Goal: Find specific page/section: Find specific page/section

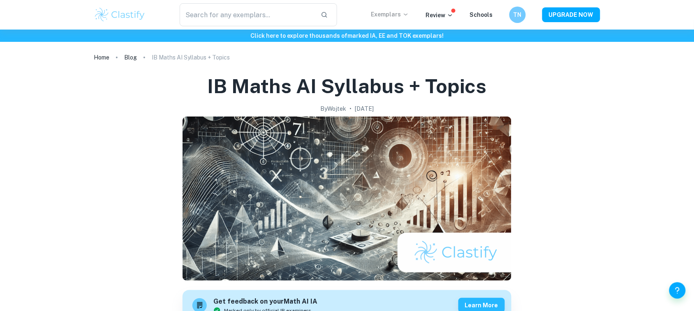
click at [396, 14] on p "Exemplars" at bounding box center [390, 14] width 38 height 9
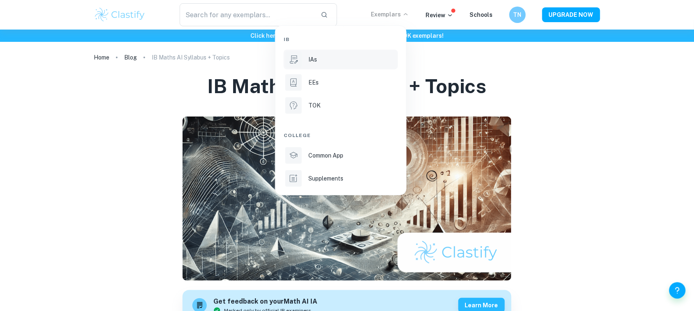
click at [315, 55] on p "IAs" at bounding box center [312, 59] width 9 height 9
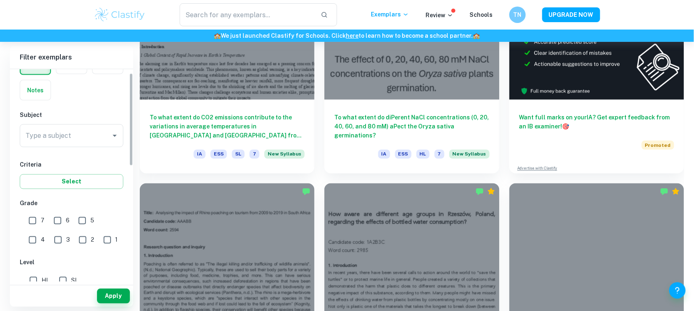
scroll to position [103, 0]
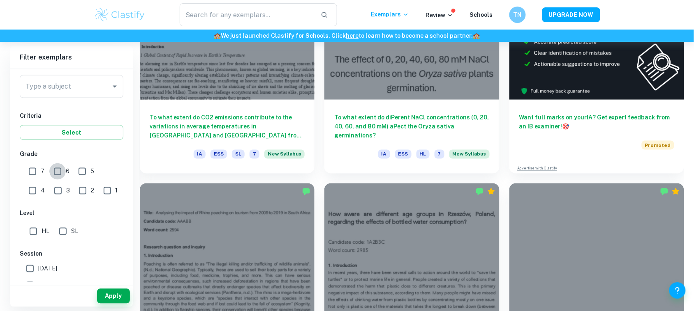
click at [56, 176] on input "6" at bounding box center [57, 172] width 16 height 16
checkbox input "true"
click at [37, 173] on input "7" at bounding box center [32, 172] width 16 height 16
checkbox input "true"
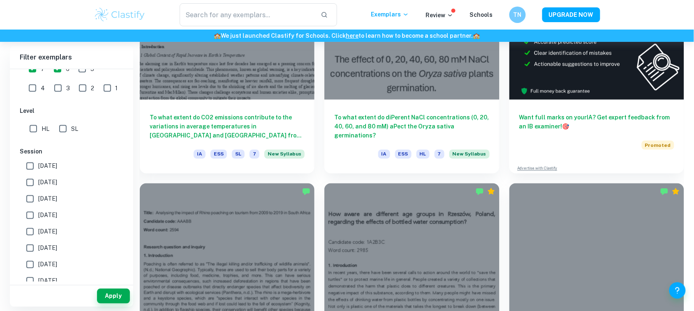
click at [34, 134] on input "HL" at bounding box center [33, 129] width 16 height 16
checkbox input "true"
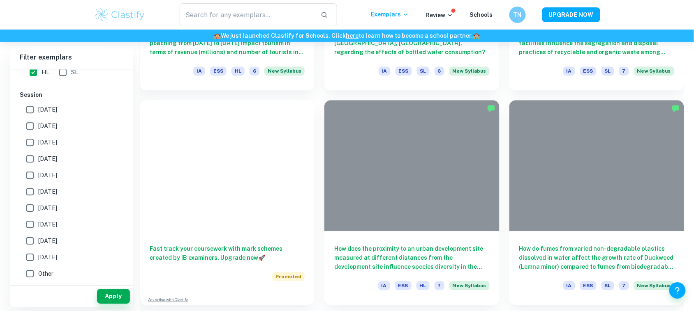
scroll to position [616, 0]
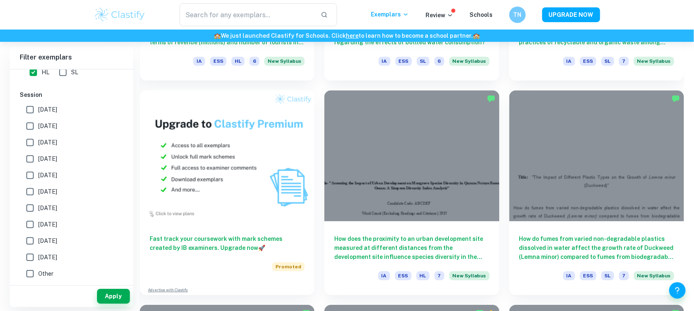
drag, startPoint x: 30, startPoint y: 107, endPoint x: 29, endPoint y: 157, distance: 49.7
click at [29, 157] on div "[DATE] [DATE] [DATE] [DATE] [DATE] [DATE] [DATE] [DATE] [DATE] [DATE] Other" at bounding box center [72, 191] width 104 height 181
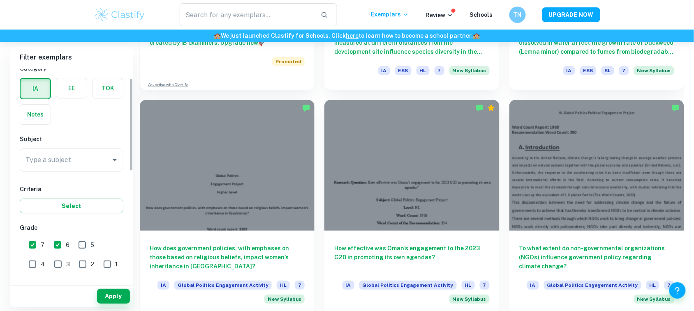
scroll to position [0, 0]
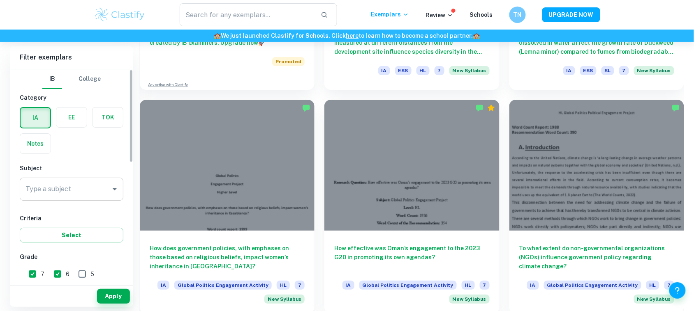
click at [70, 182] on div "Type a subject" at bounding box center [72, 189] width 104 height 23
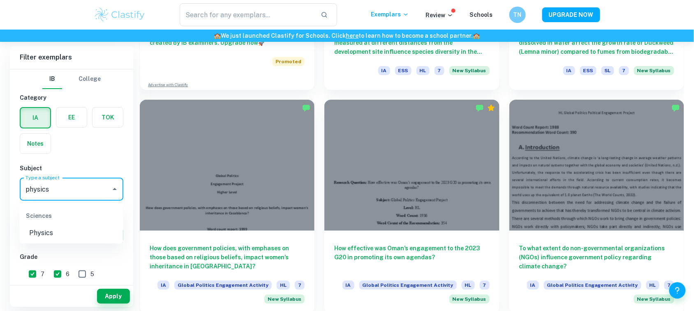
click at [37, 233] on li "Physics" at bounding box center [72, 233] width 104 height 15
type input "Physics"
click at [110, 297] on button "Apply" at bounding box center [113, 296] width 33 height 15
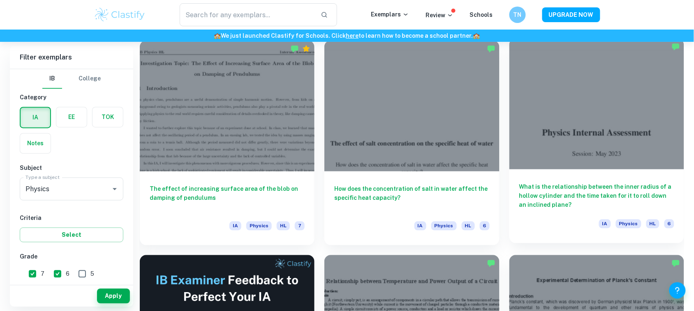
scroll to position [1335, 0]
